Goal: Task Accomplishment & Management: Use online tool/utility

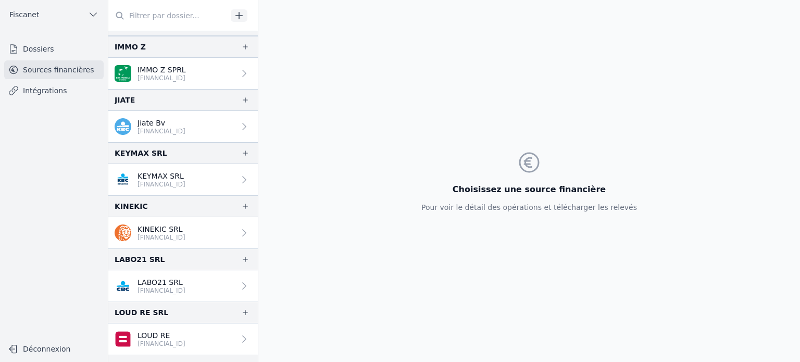
scroll to position [1042, 0]
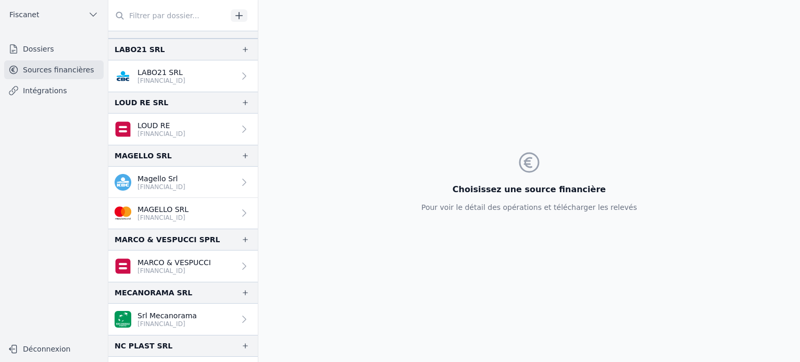
click at [178, 214] on p "[FINANCIAL_ID]" at bounding box center [163, 218] width 51 height 8
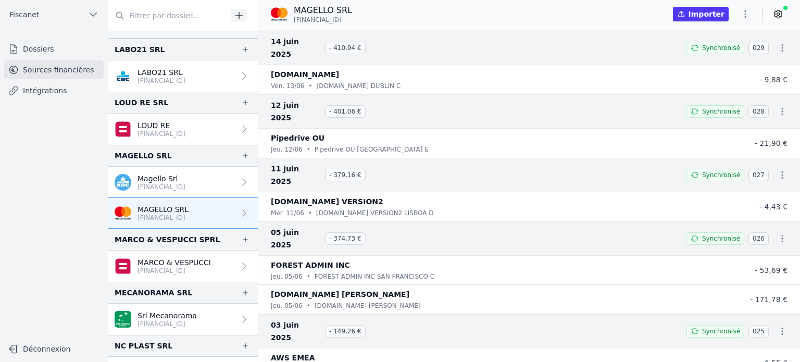
click at [713, 16] on button "Importer" at bounding box center [701, 14] width 56 height 15
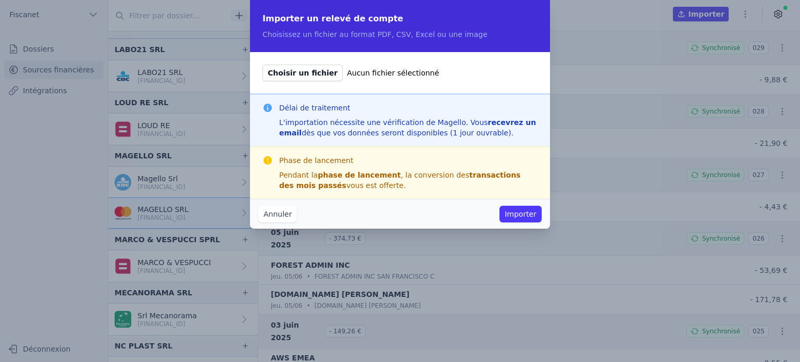
click at [293, 77] on span "Choisir un fichier" at bounding box center [303, 73] width 80 height 17
click at [263, 65] on input "Choisir un fichier Aucun fichier sélectionné" at bounding box center [262, 64] width 1 height 1
type input "C:\fakepath\7794540232_ état de dépenses 07_2025.pdf"
click at [537, 217] on button "Importer" at bounding box center [521, 214] width 42 height 17
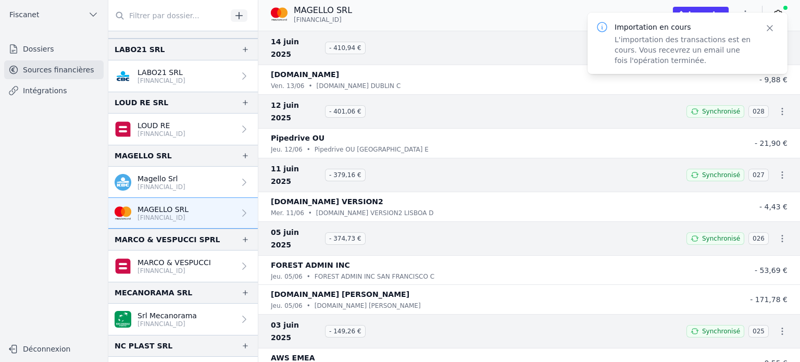
click at [723, 10] on button "Importer" at bounding box center [701, 14] width 56 height 15
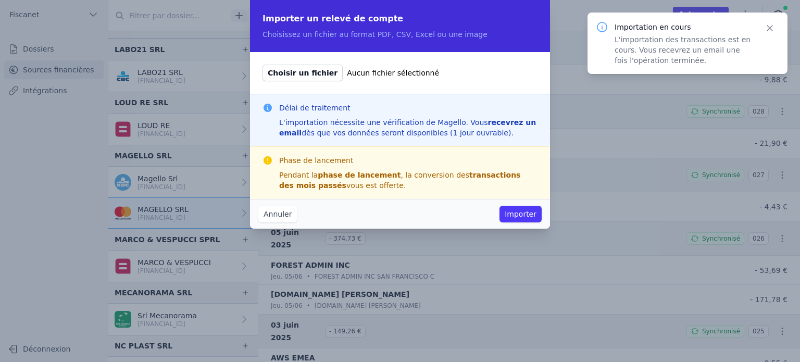
click at [292, 77] on span "Choisir un fichier" at bounding box center [303, 73] width 80 height 17
click at [263, 65] on input "Choisir un fichier Aucun fichier sélectionné" at bounding box center [262, 64] width 1 height 1
type input "C:\fakepath\7794540232_ état de dépenses 08_2025.pdf"
click at [523, 208] on button "Importer" at bounding box center [521, 214] width 42 height 17
